Goal: Task Accomplishment & Management: Manage account settings

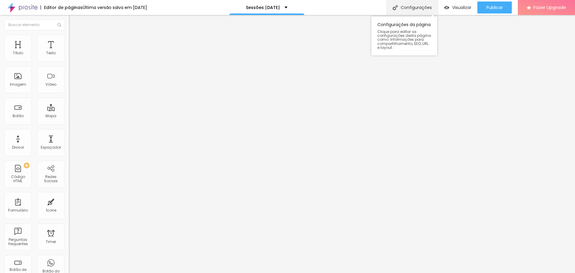
click at [419, 9] on div "Configurações" at bounding box center [411, 7] width 51 height 15
click at [406, 8] on div "Configurações" at bounding box center [411, 7] width 51 height 15
click at [410, 6] on div "Configurações" at bounding box center [411, 7] width 51 height 15
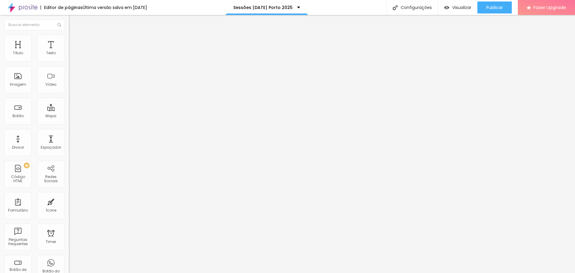
click at [408, 10] on div "Configurações" at bounding box center [411, 7] width 51 height 15
click at [461, 9] on span "Visualizar" at bounding box center [461, 7] width 19 height 5
click at [411, 6] on div "Configurações" at bounding box center [411, 7] width 51 height 15
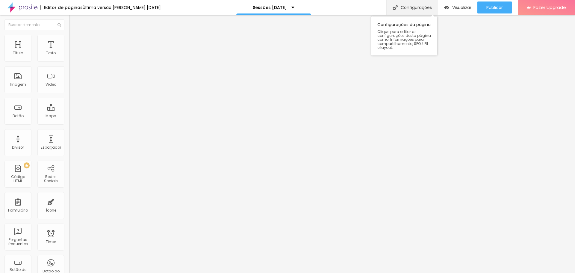
click at [417, 4] on div "Configurações" at bounding box center [411, 7] width 51 height 15
type input "/sessoes-[DATE]-2025"
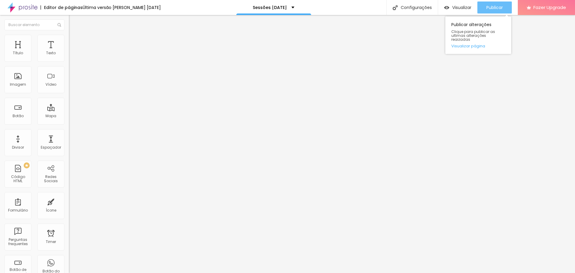
click at [493, 8] on span "Publicar" at bounding box center [494, 7] width 16 height 5
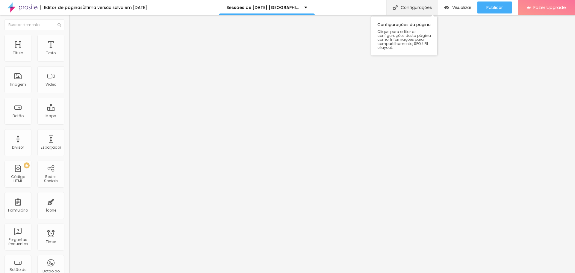
click at [412, 8] on div "Configurações" at bounding box center [411, 7] width 51 height 15
